Goal: Task Accomplishment & Management: Use online tool/utility

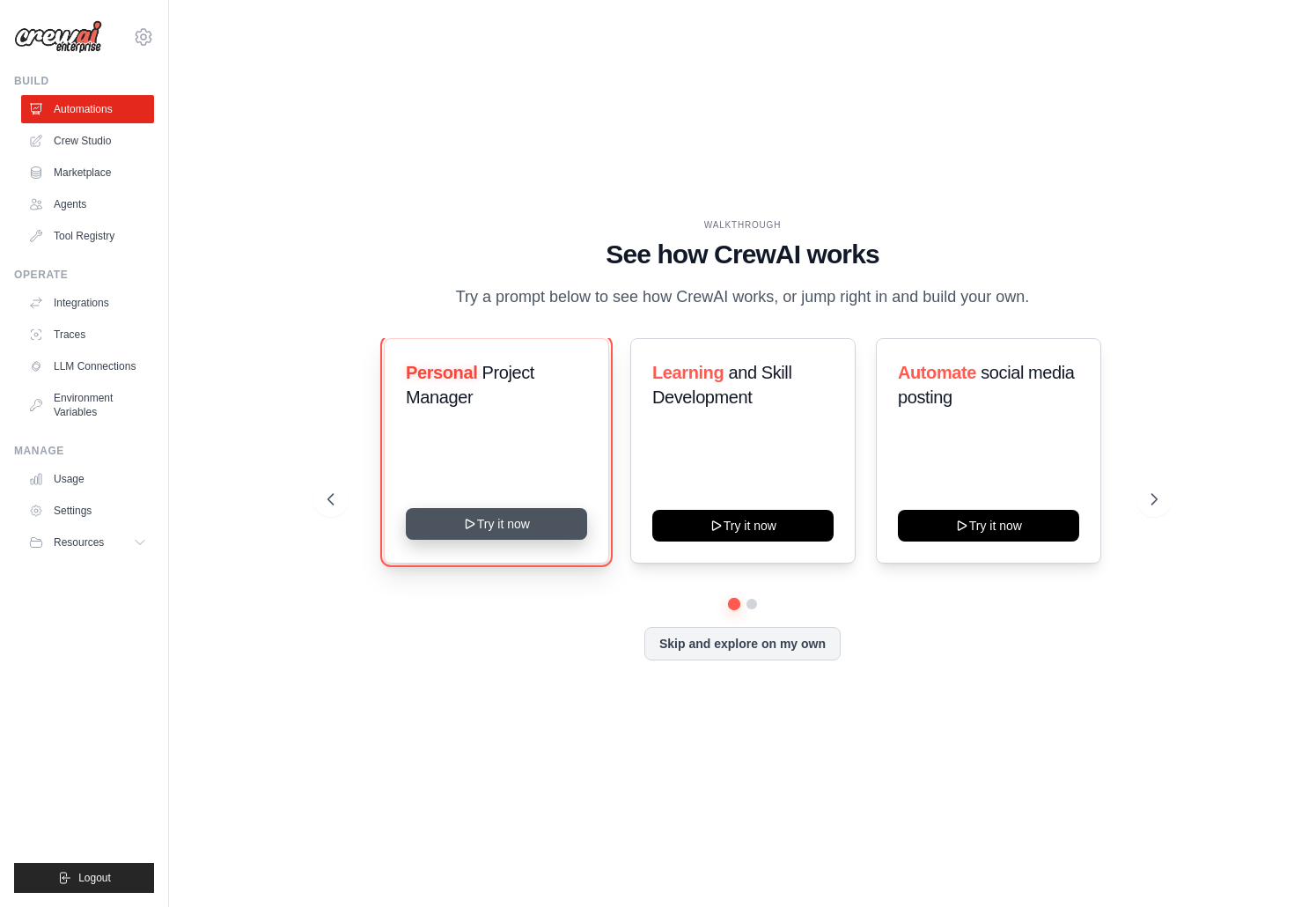
click at [490, 528] on button "Try it now" at bounding box center [496, 524] width 182 height 32
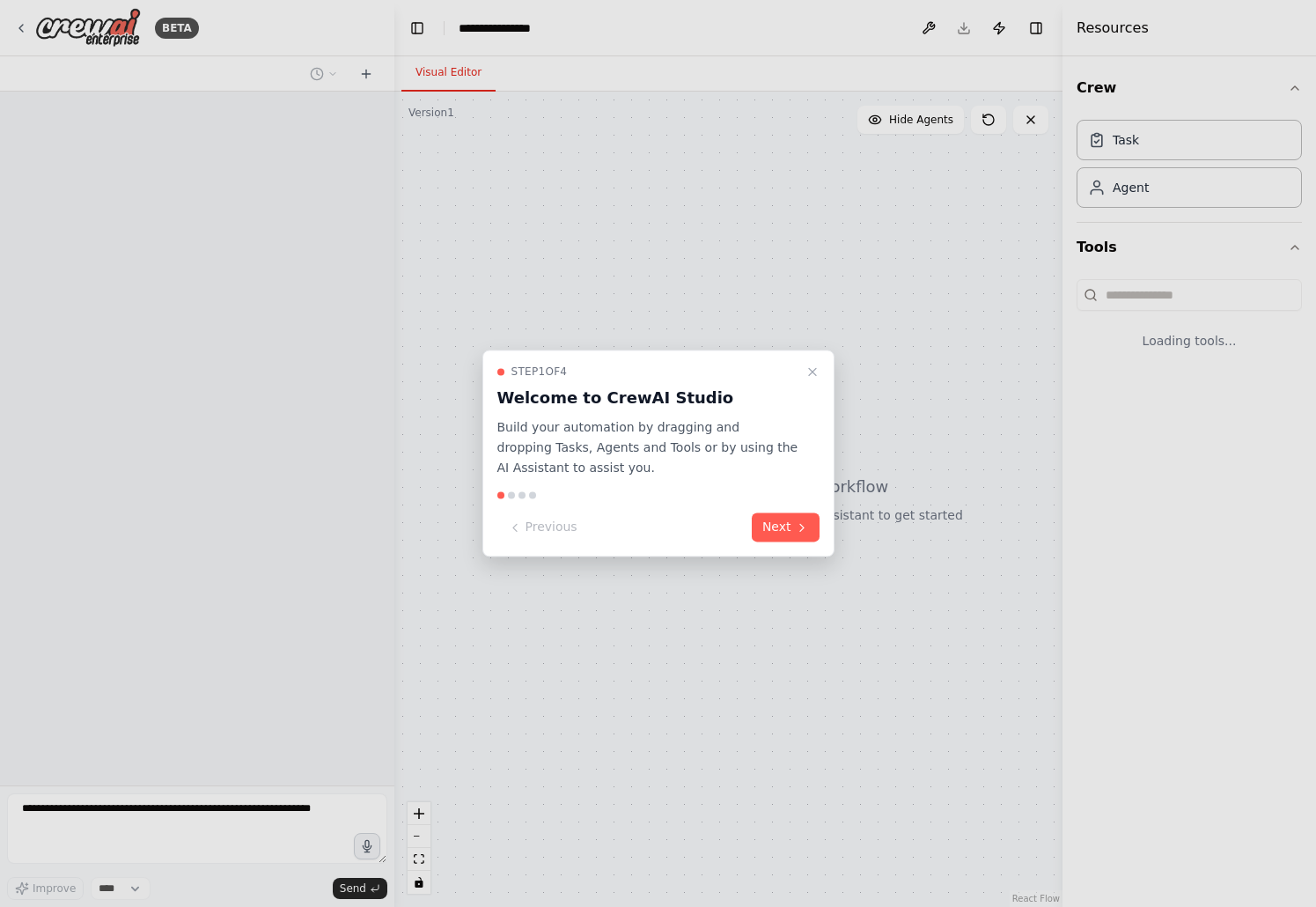
select select "****"
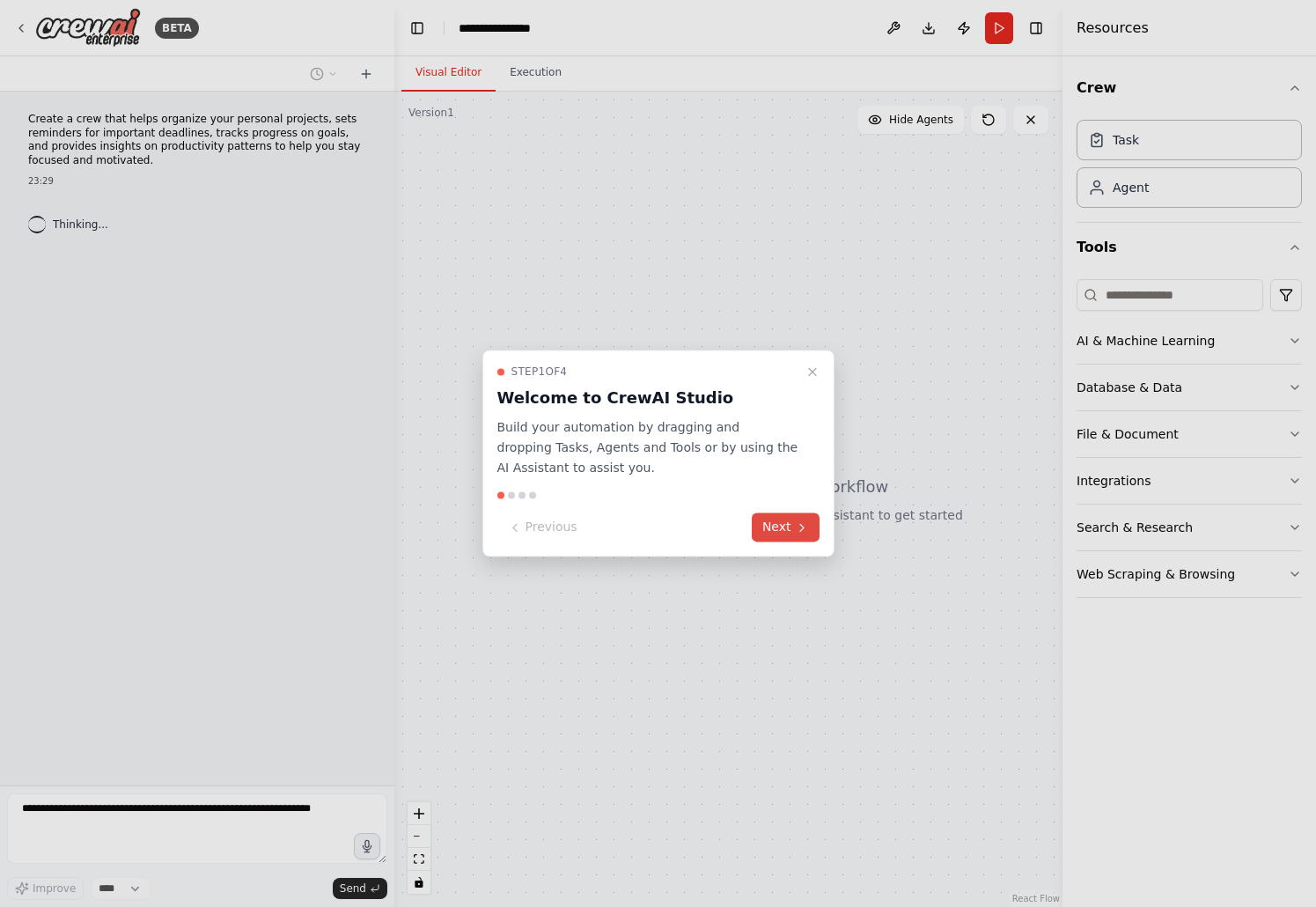
click at [789, 527] on button "Next" at bounding box center [785, 527] width 68 height 29
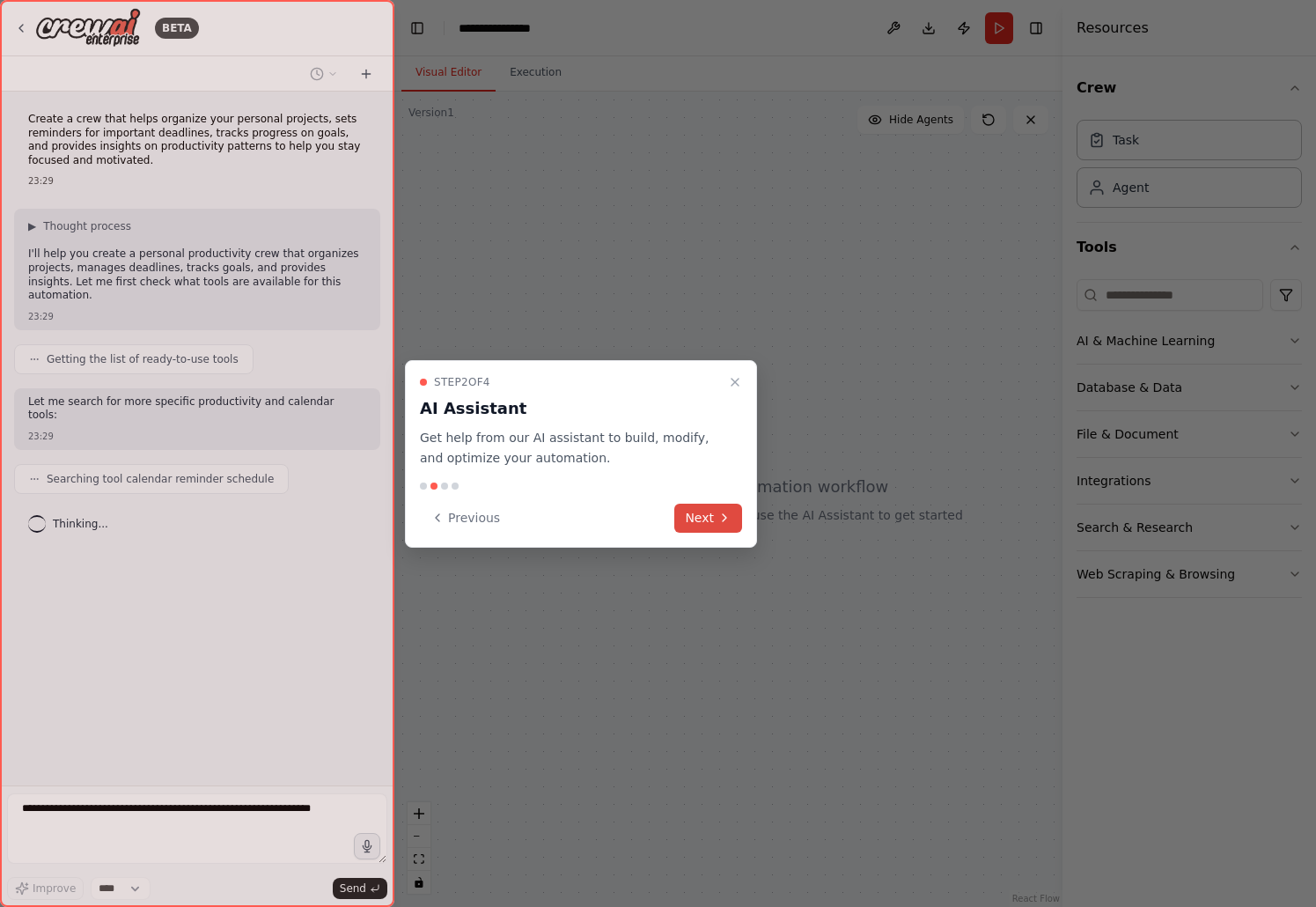
click at [711, 522] on button "Next" at bounding box center [708, 518] width 68 height 29
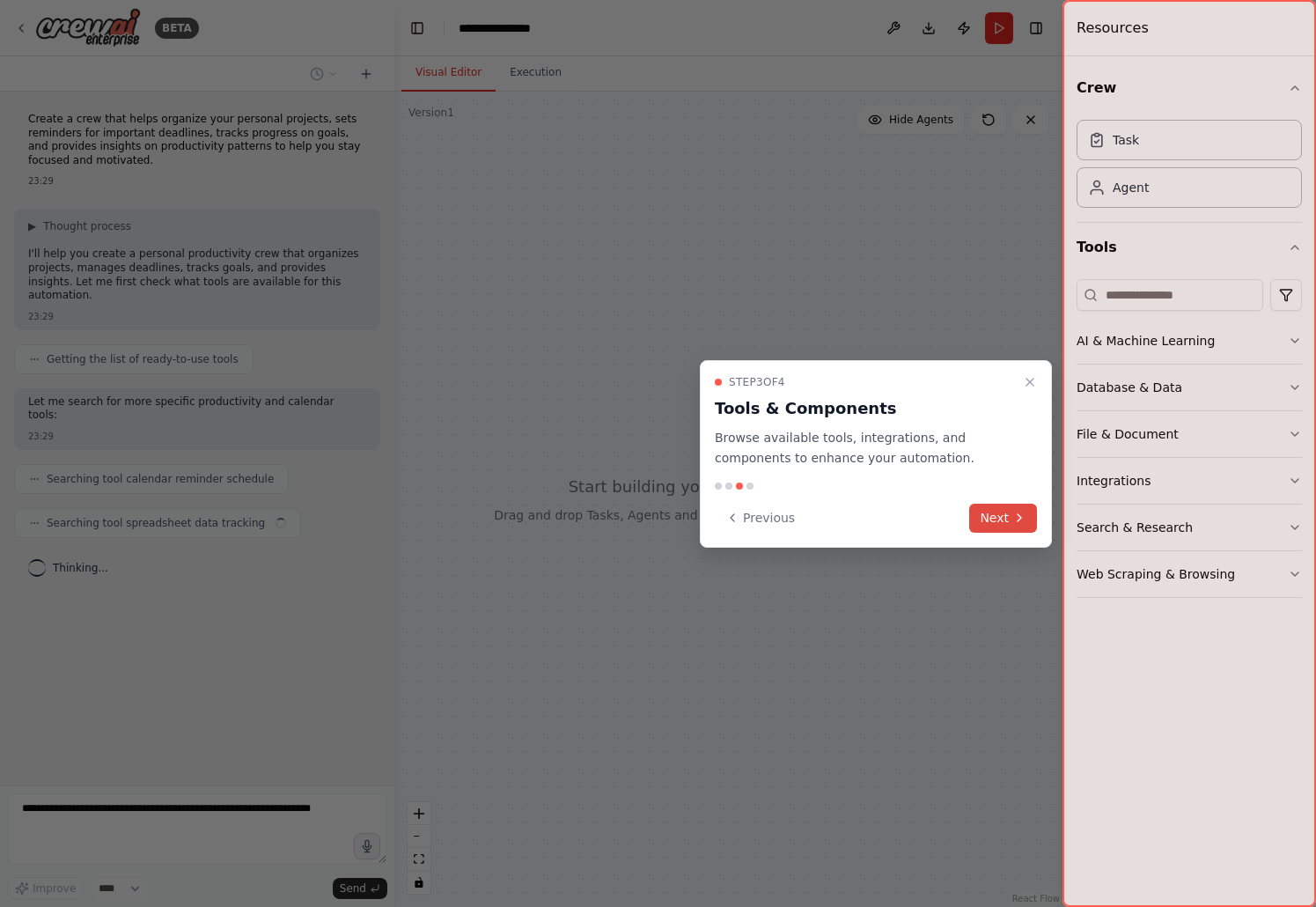
click at [994, 512] on button "Next" at bounding box center [1003, 518] width 68 height 29
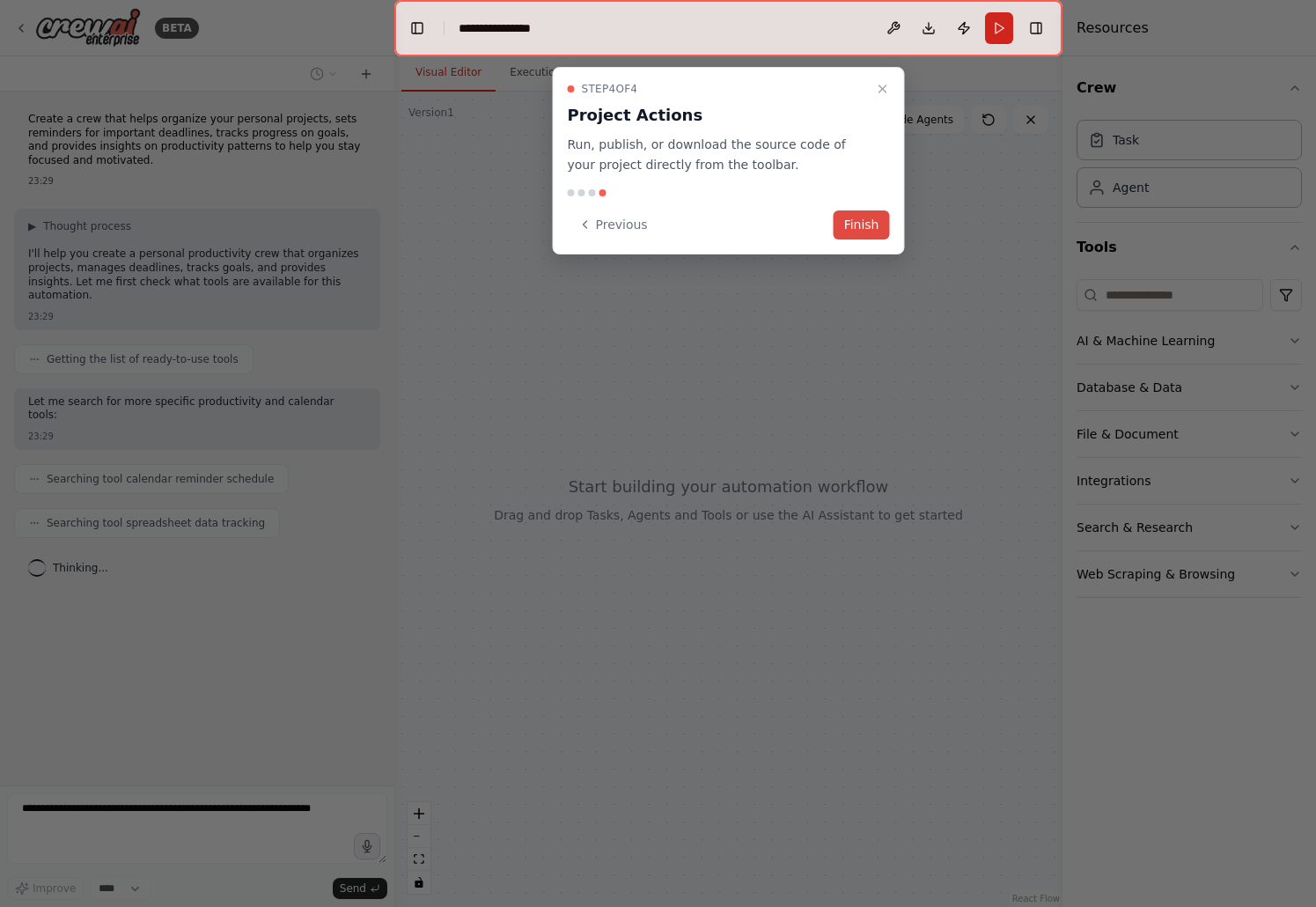
click at [864, 221] on button "Finish" at bounding box center [861, 225] width 56 height 29
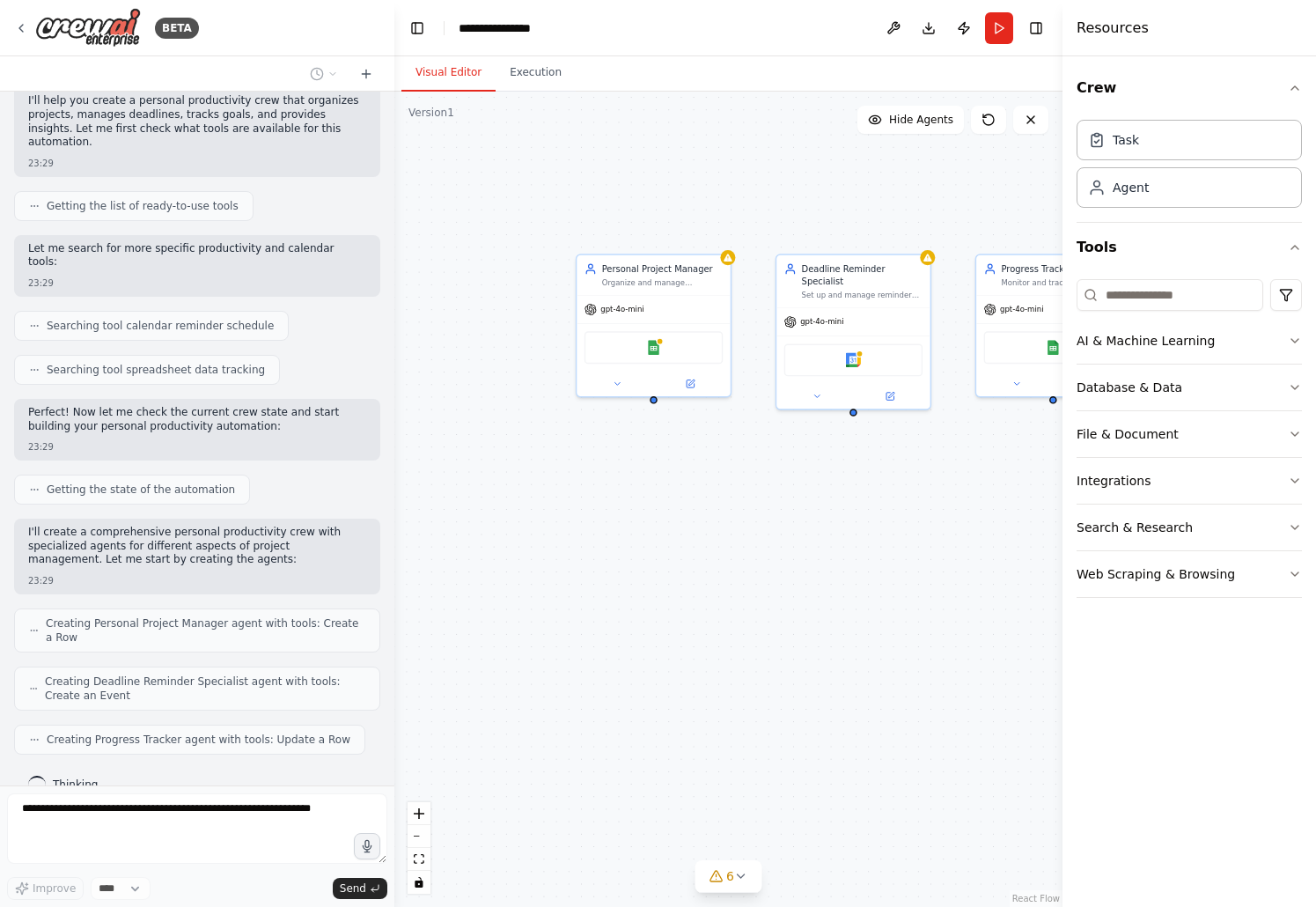
scroll to position [212, 0]
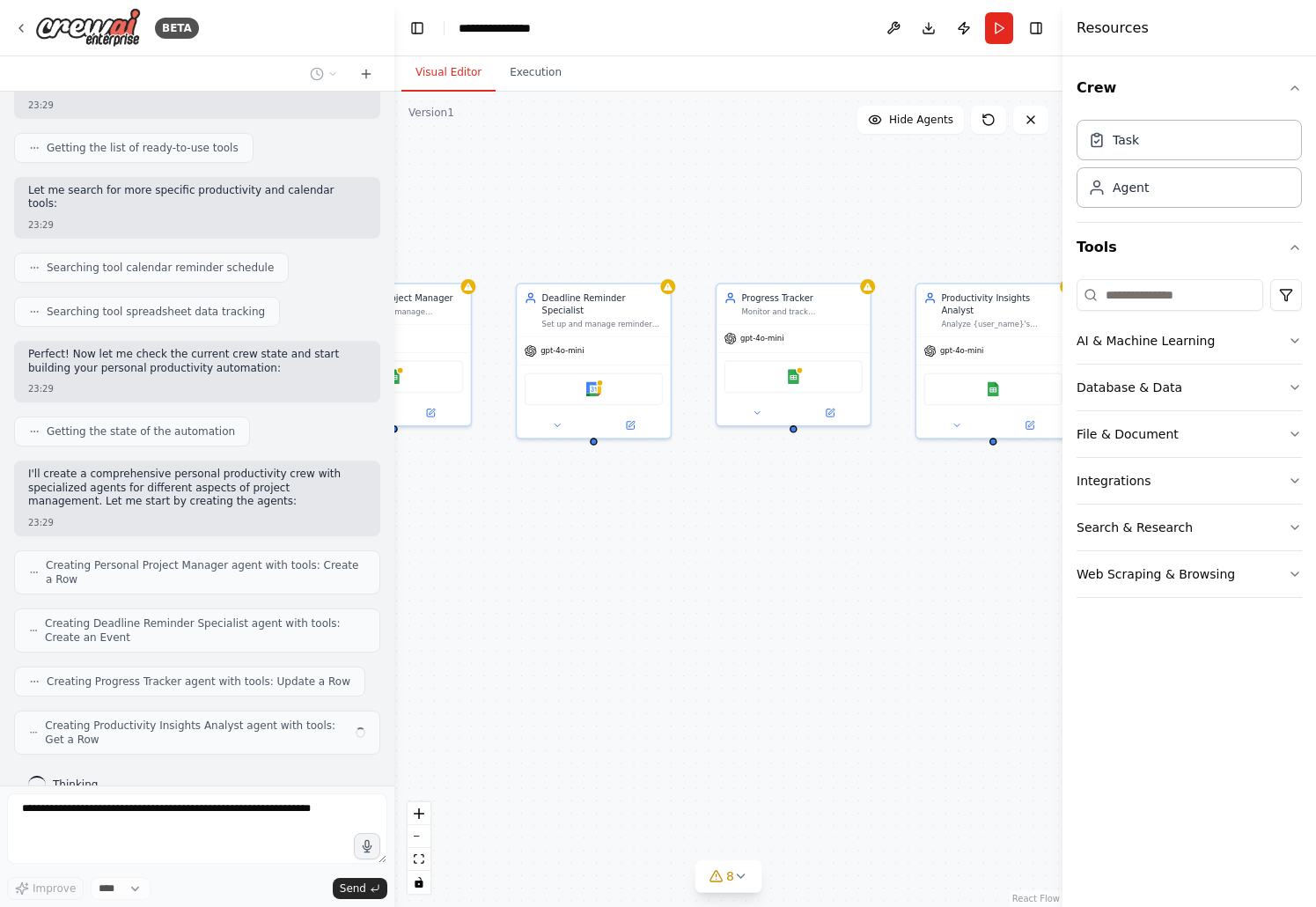
drag, startPoint x: 920, startPoint y: 471, endPoint x: 661, endPoint y: 498, distance: 260.4
click at [661, 498] on div "Personal Project Manager Organize and manage {user_name}'s personal projects by…" at bounding box center [728, 499] width 668 height 815
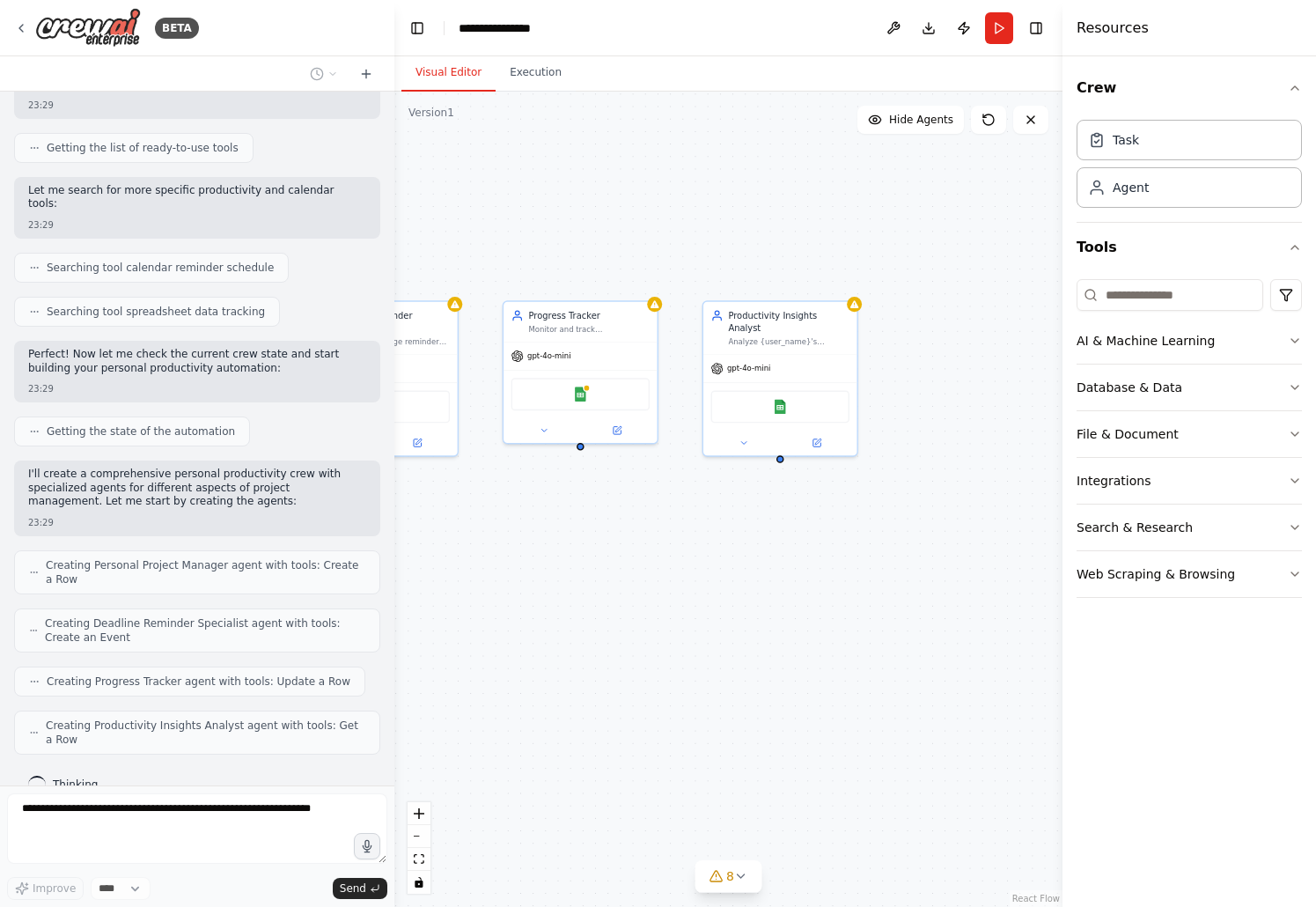
drag, startPoint x: 885, startPoint y: 516, endPoint x: 672, endPoint y: 531, distance: 213.5
click at [672, 533] on div "Personal Project Manager Organize and manage {user_name}'s personal projects by…" at bounding box center [728, 499] width 668 height 815
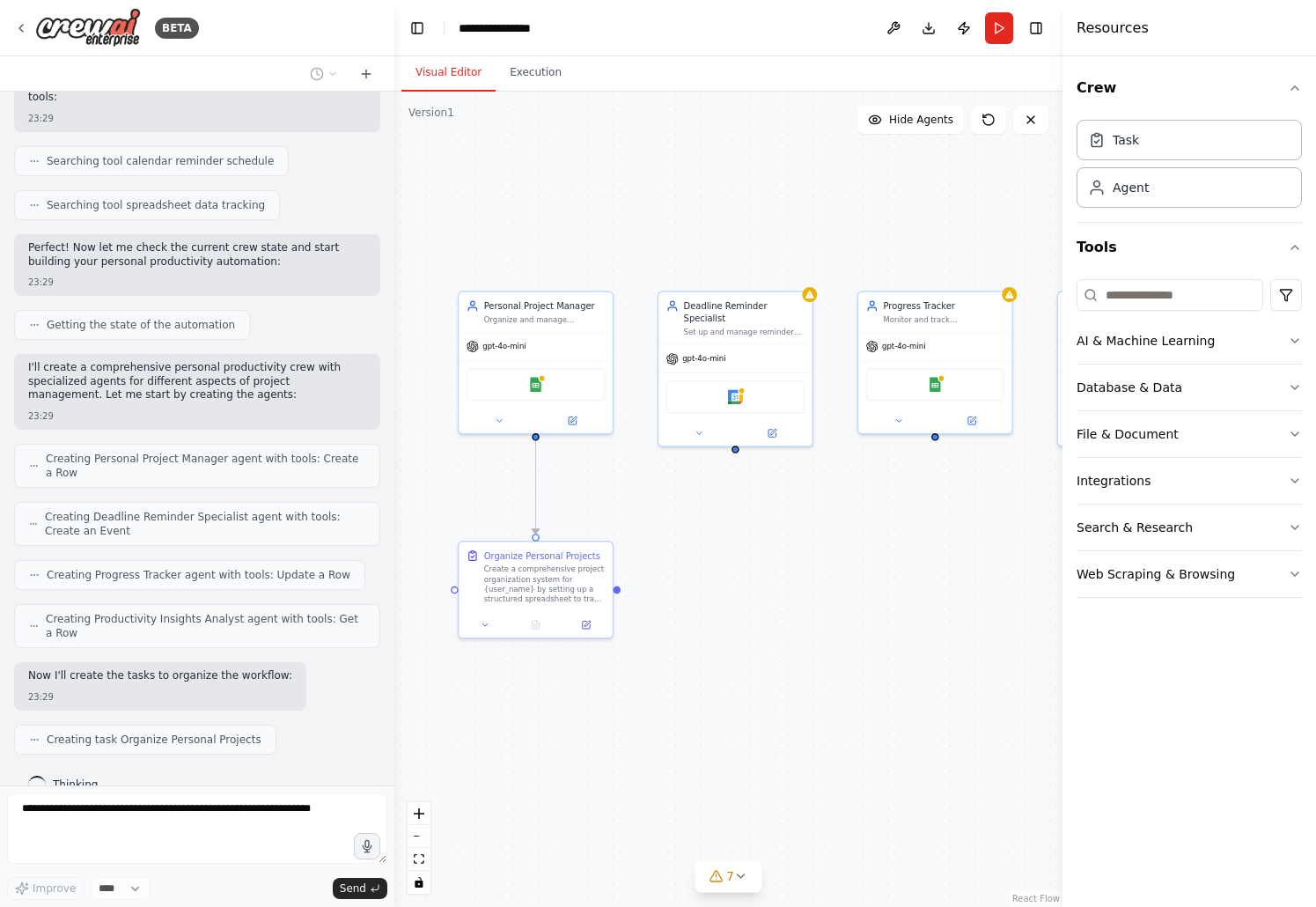
drag, startPoint x: 565, startPoint y: 530, endPoint x: 918, endPoint y: 523, distance: 353.1
click at [918, 523] on div ".deletable-edge-delete-btn { width: 20px; height: 20px; border: 0px solid #ffff…" at bounding box center [728, 499] width 668 height 815
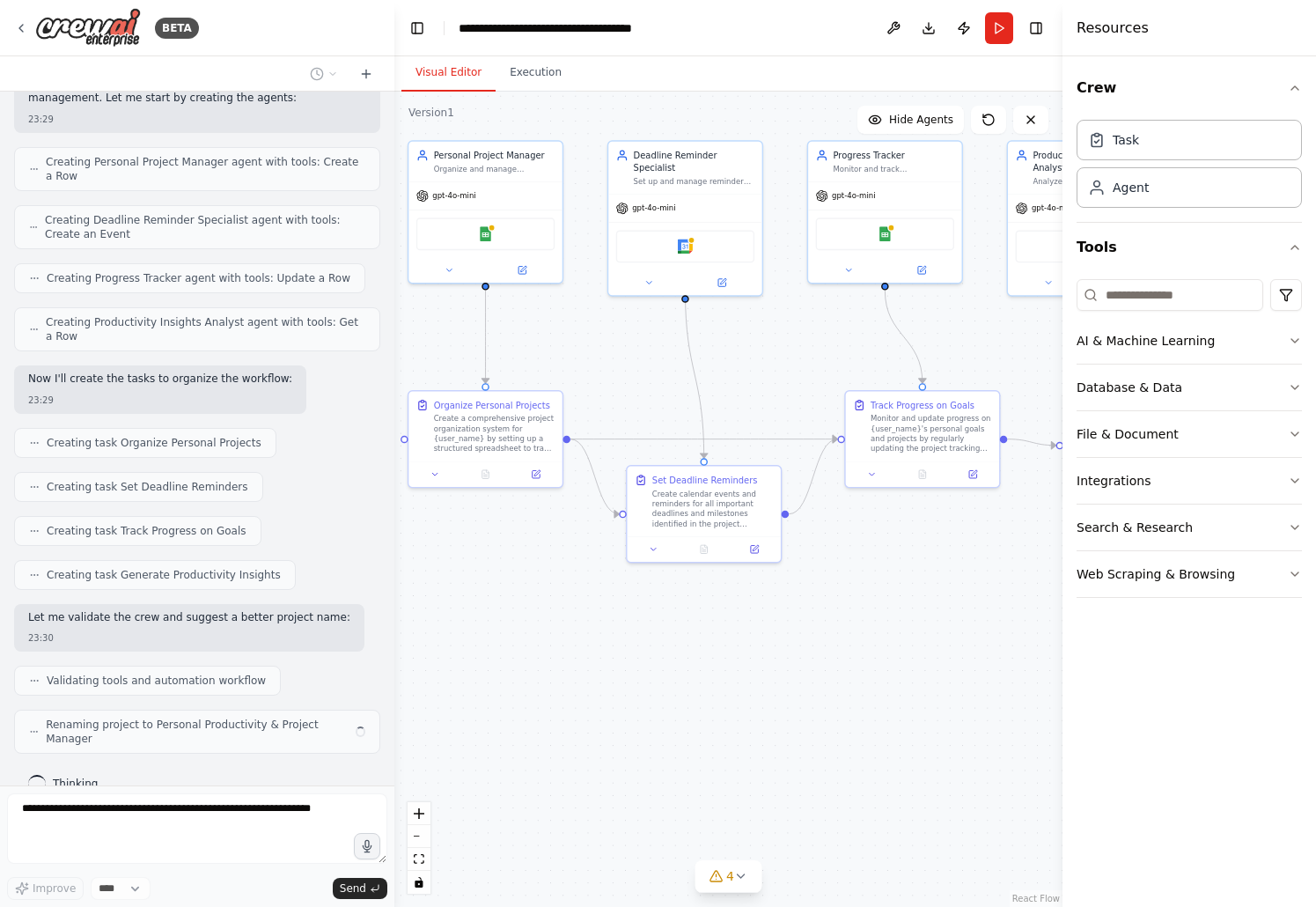
scroll to position [600, 0]
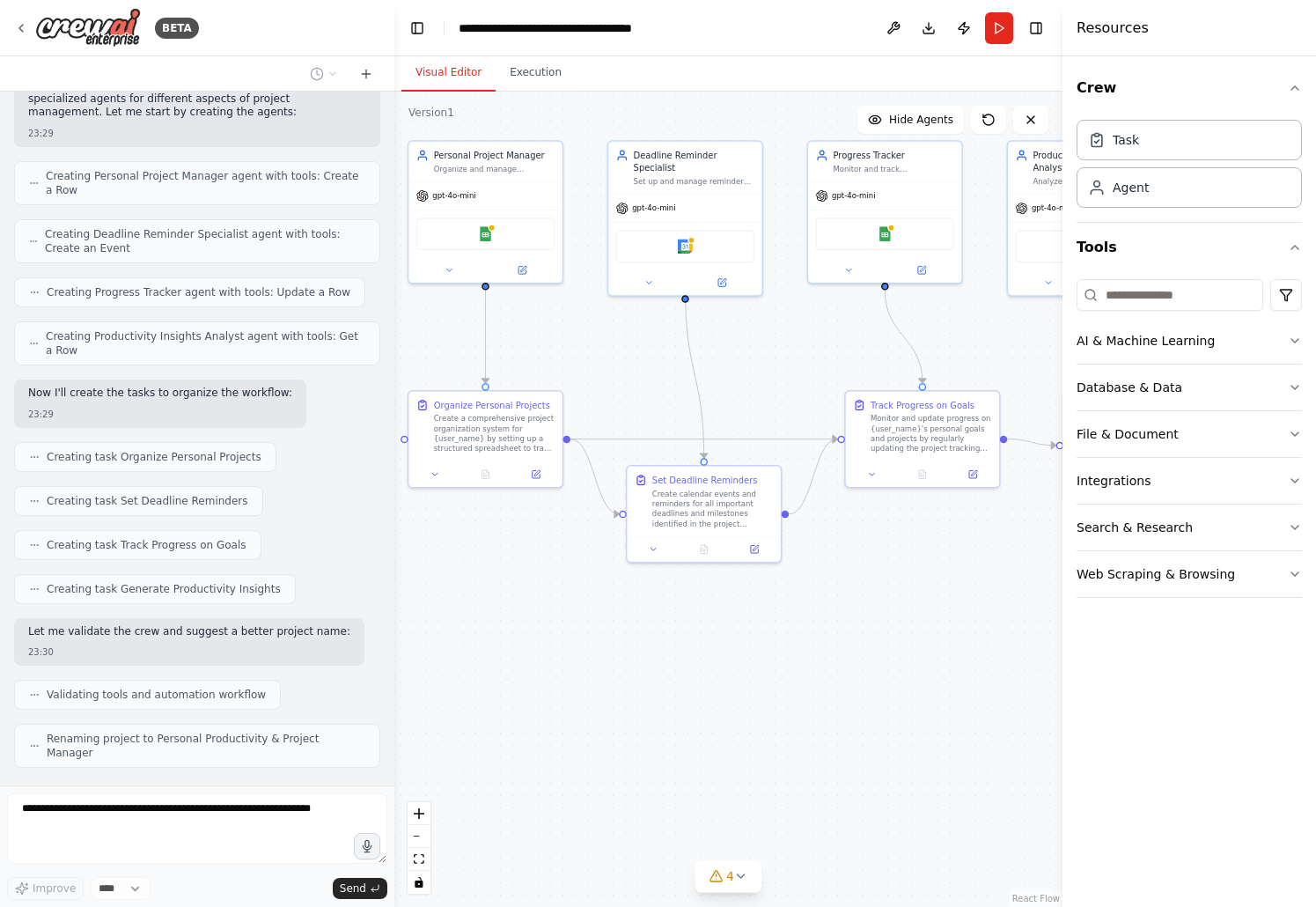
drag, startPoint x: 905, startPoint y: 733, endPoint x: 855, endPoint y: 582, distance: 159.1
click at [855, 582] on div ".deletable-edge-delete-btn { width: 20px; height: 20px; border: 0px solid #ffff…" at bounding box center [728, 499] width 668 height 815
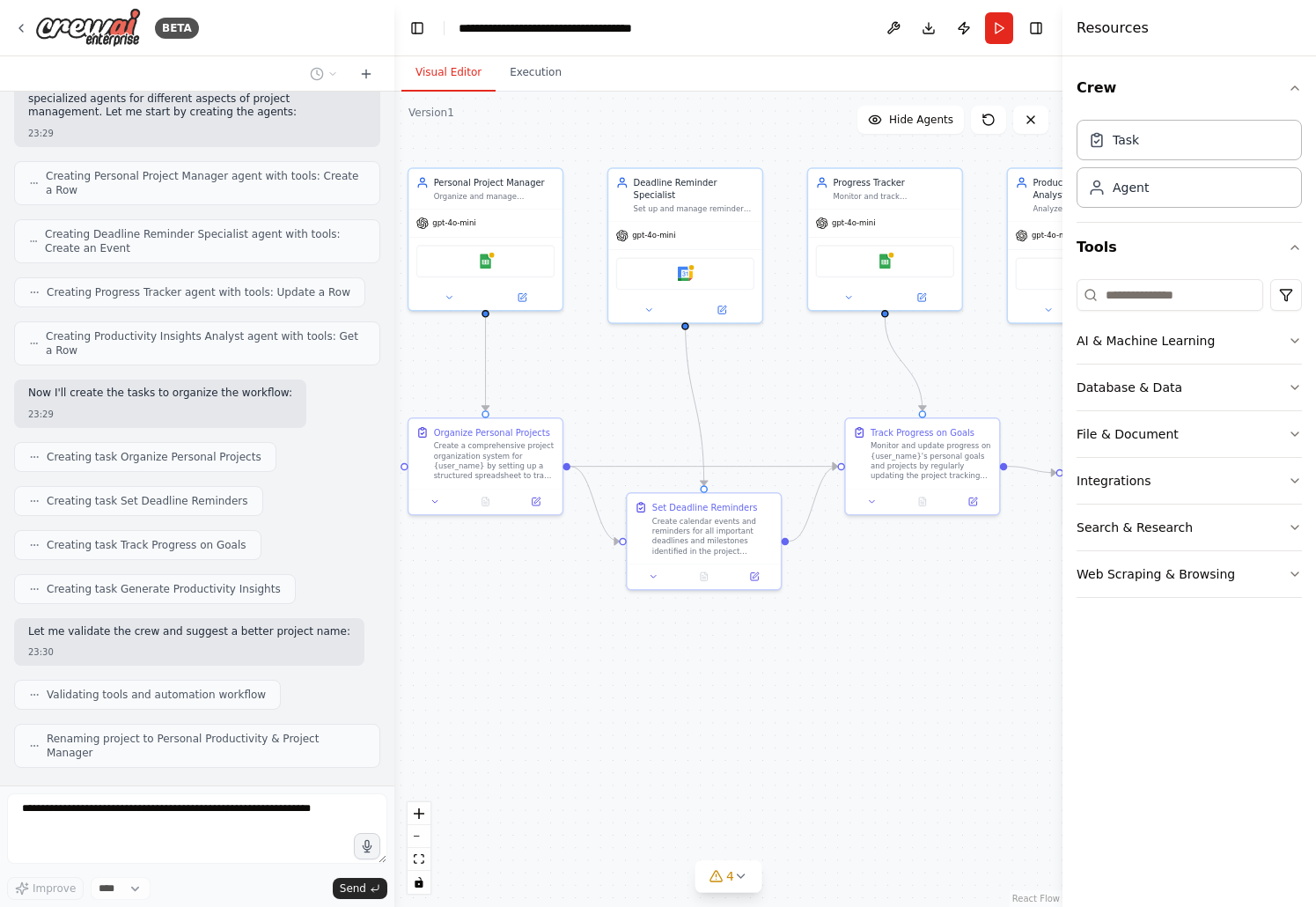
drag, startPoint x: 855, startPoint y: 582, endPoint x: 855, endPoint y: 609, distance: 27.0
click at [855, 609] on div ".deletable-edge-delete-btn { width: 20px; height: 20px; border: 0px solid #ffff…" at bounding box center [728, 499] width 668 height 815
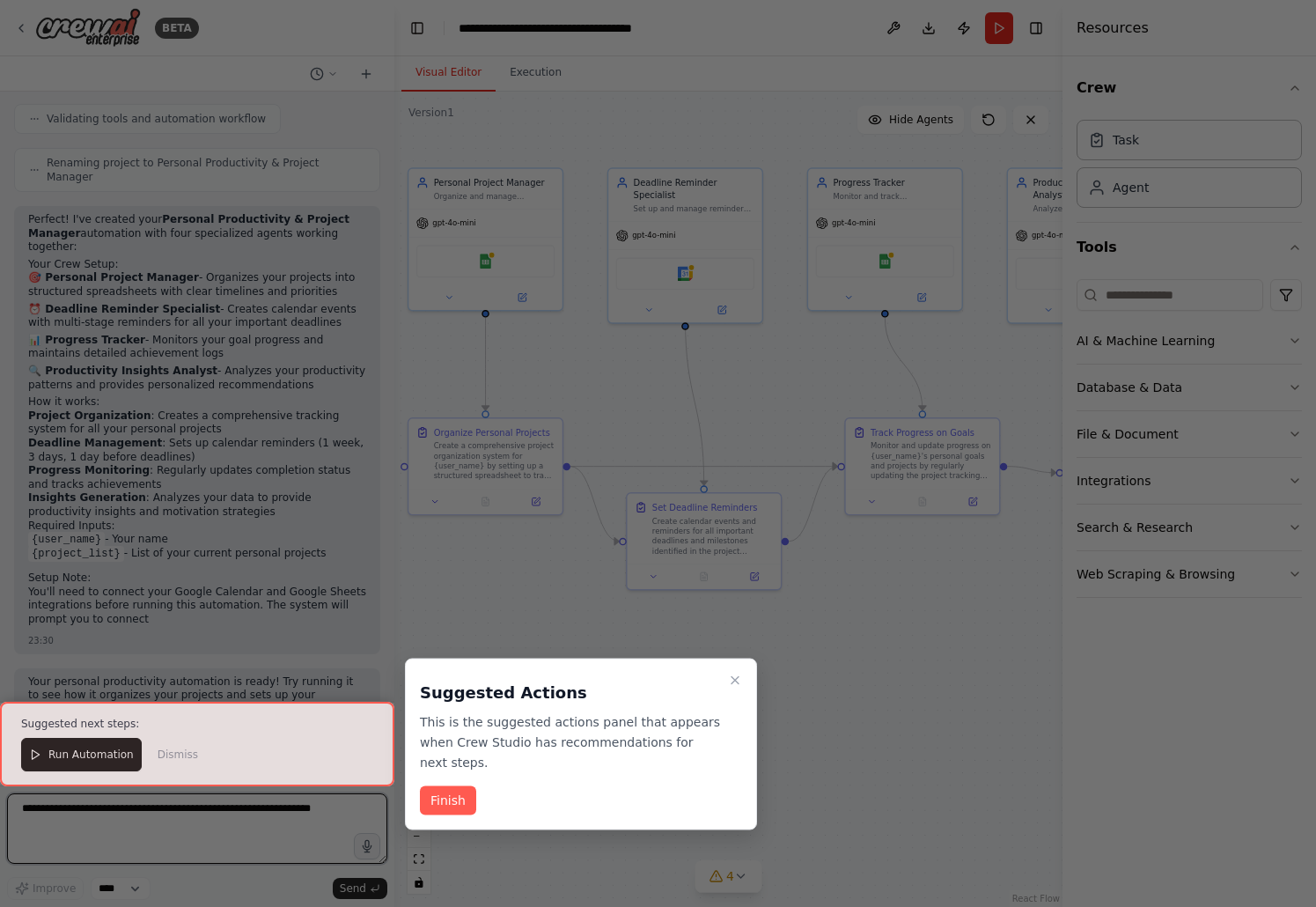
scroll to position [1190, 0]
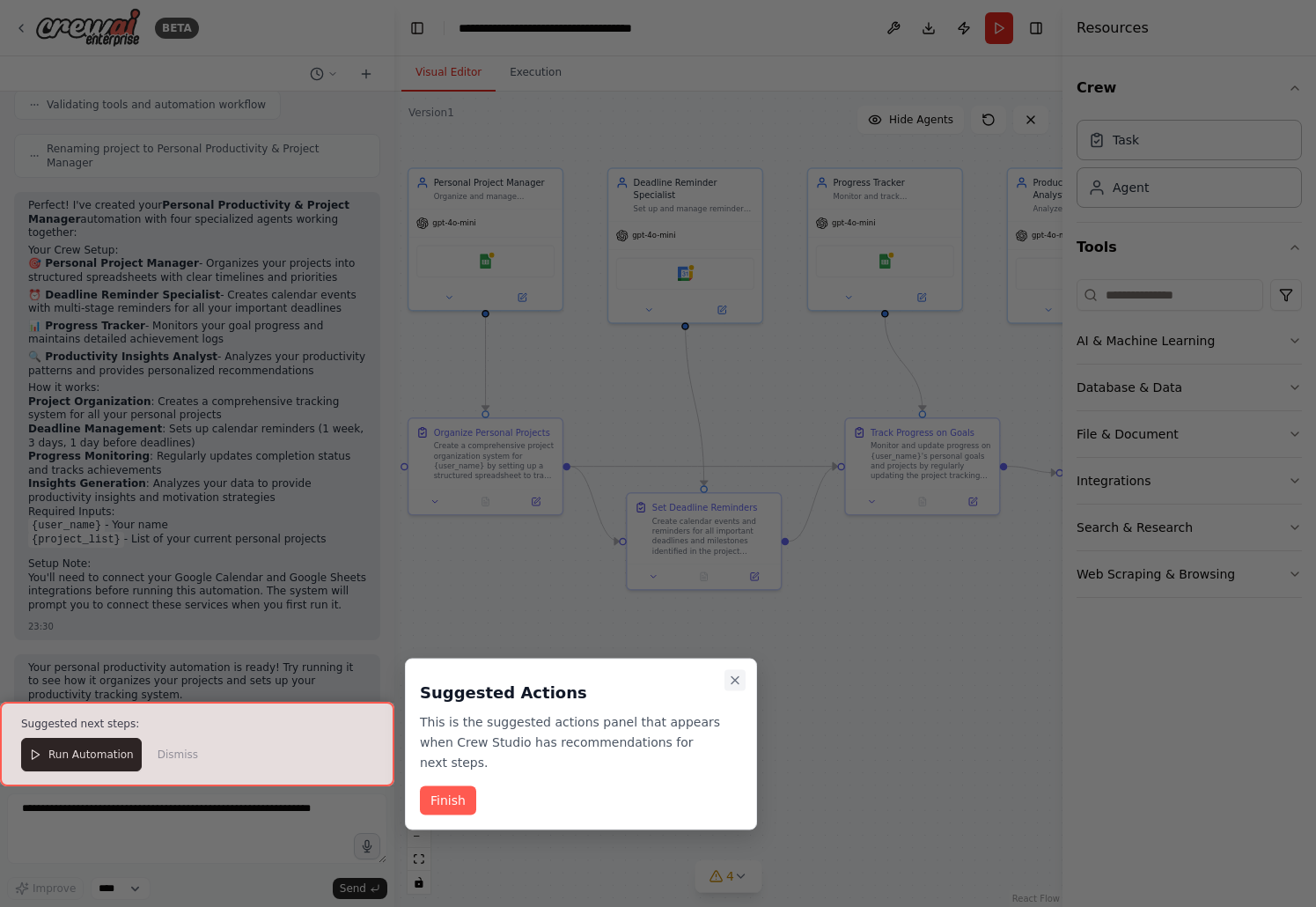
click at [731, 679] on icon "Close walkthrough" at bounding box center [735, 681] width 15 height 15
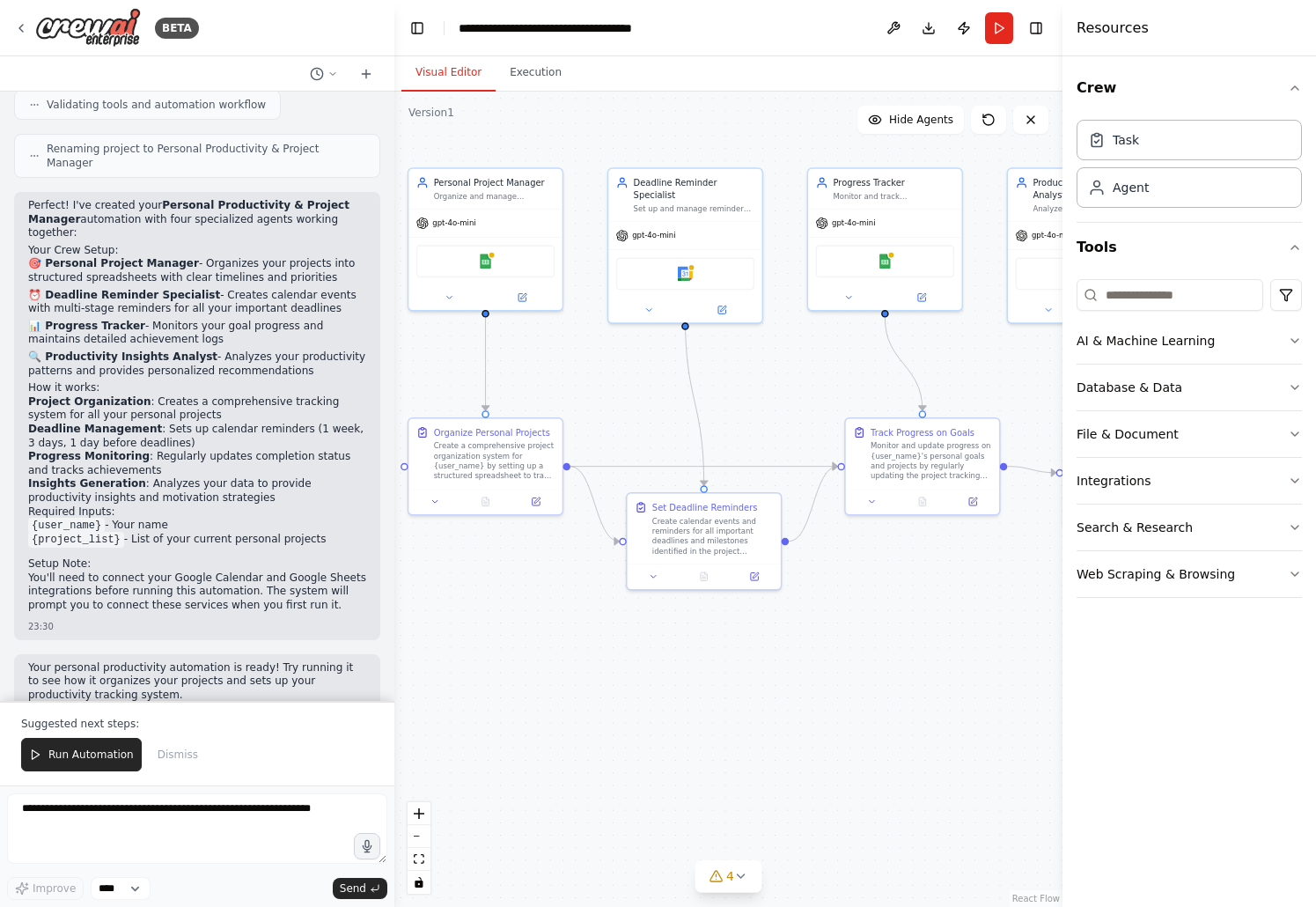
click at [445, 672] on div ".deletable-edge-delete-btn { width: 20px; height: 20px; border: 0px solid #ffff…" at bounding box center [728, 499] width 668 height 815
